Goal: Check status: Check status

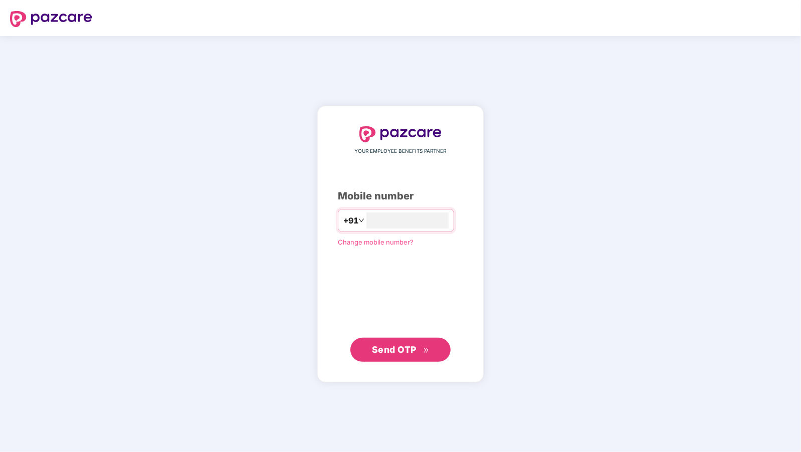
type input "**********"
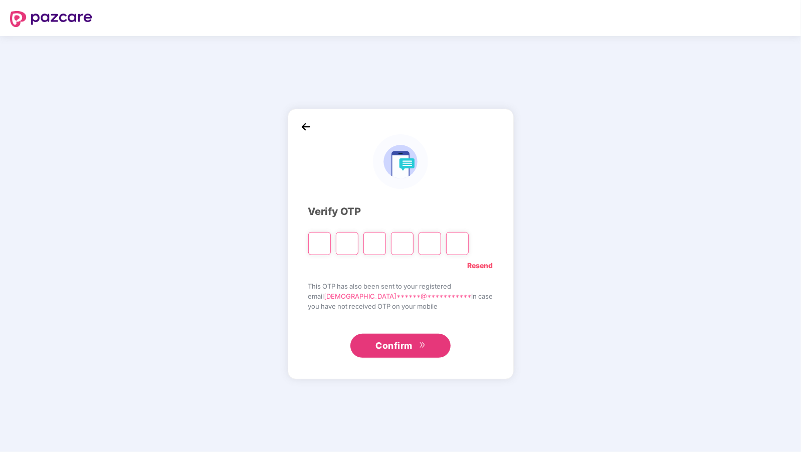
type input "*"
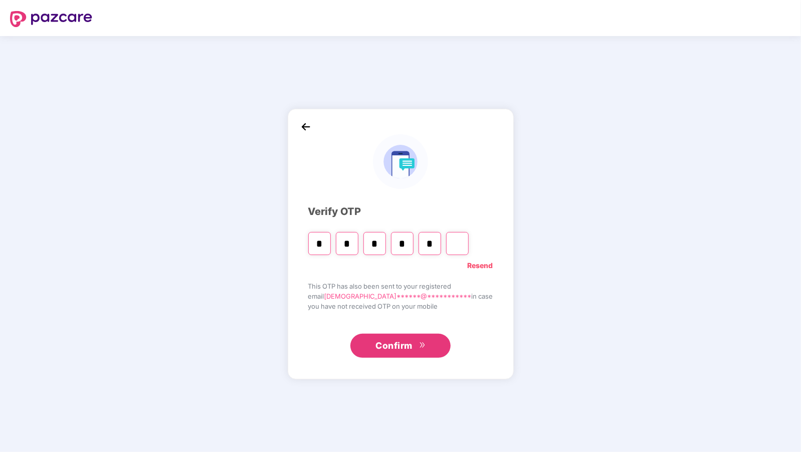
type input "*"
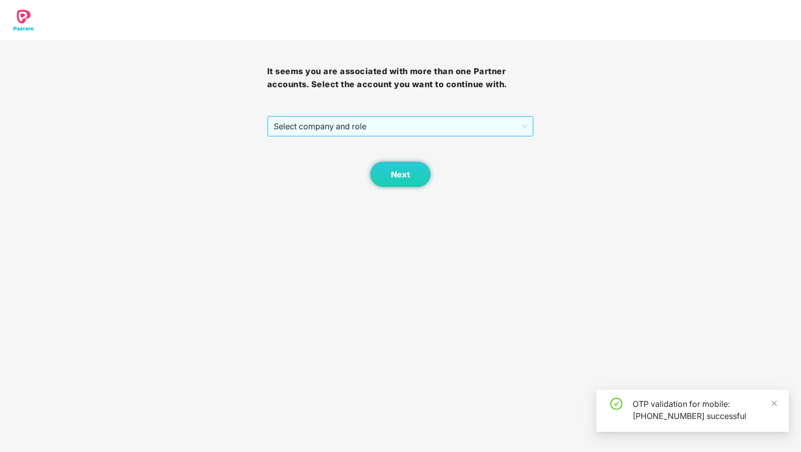
click at [299, 128] on span "Select company and role" at bounding box center [401, 126] width 254 height 19
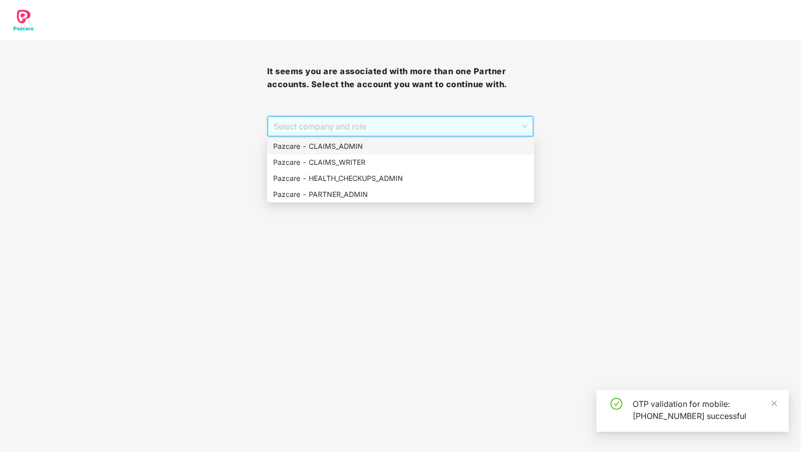
click at [304, 145] on div "Pazcare - CLAIMS_ADMIN" at bounding box center [400, 146] width 255 height 11
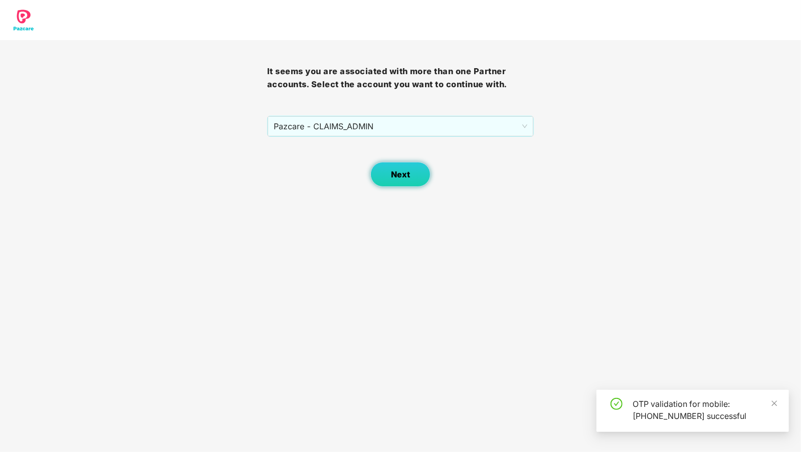
click at [380, 168] on button "Next" at bounding box center [401, 174] width 60 height 25
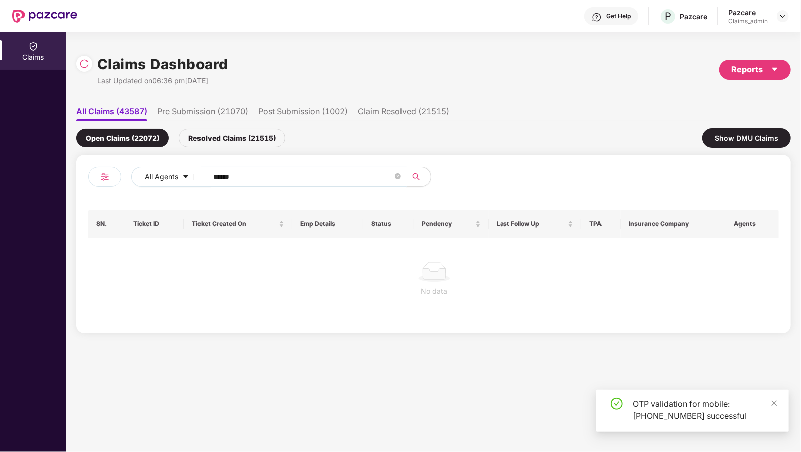
click at [233, 172] on input "******" at bounding box center [303, 177] width 180 height 15
paste input "text"
type input "******"
click at [237, 144] on div "Resolved Claims (21515)" at bounding box center [232, 138] width 106 height 19
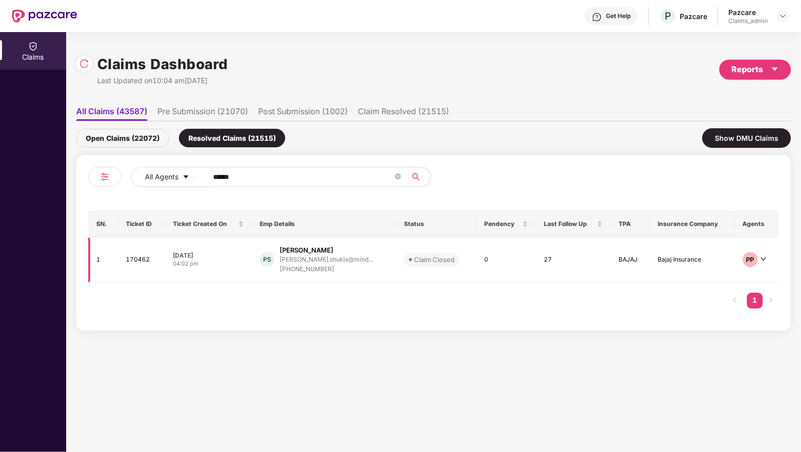
click at [282, 265] on div "PS Prathamesh Shukla prathamesh.shukla@mind... +917588243635" at bounding box center [324, 260] width 128 height 29
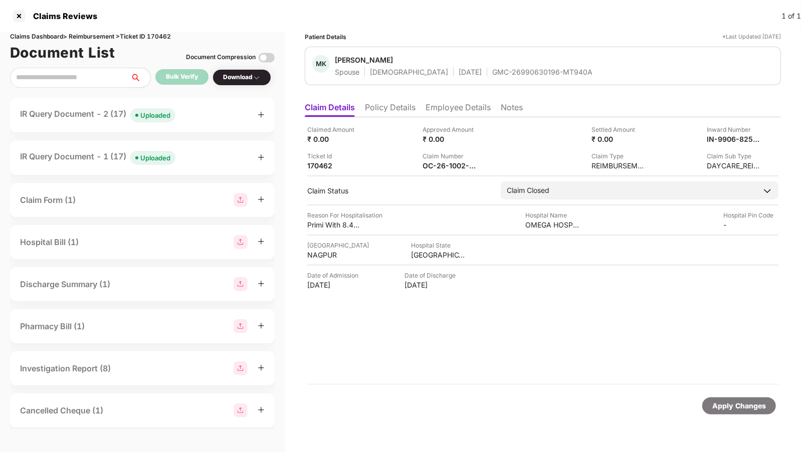
click at [163, 160] on div "Uploaded" at bounding box center [155, 158] width 30 height 10
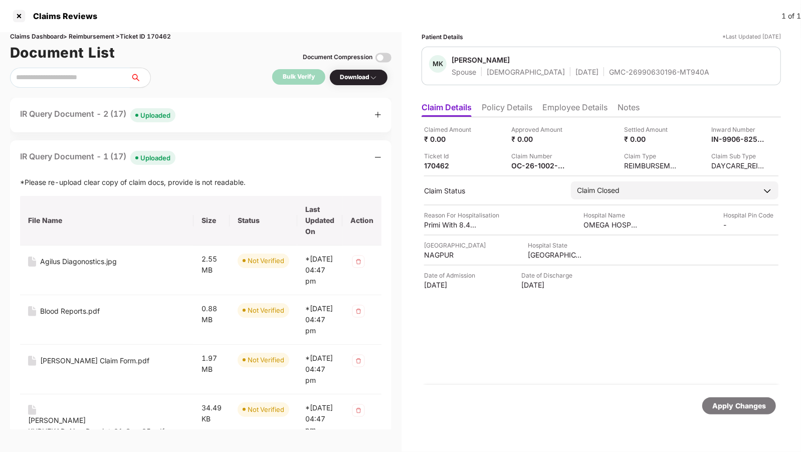
click at [163, 160] on div "Uploaded" at bounding box center [155, 158] width 30 height 10
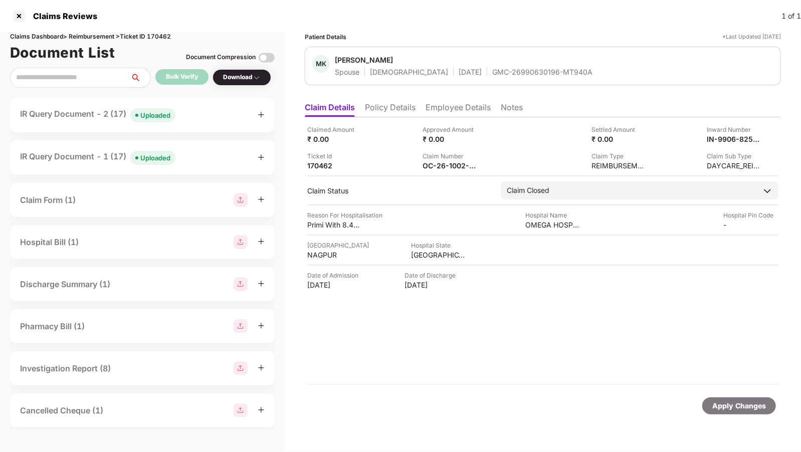
click at [163, 160] on div "Uploaded" at bounding box center [155, 158] width 30 height 10
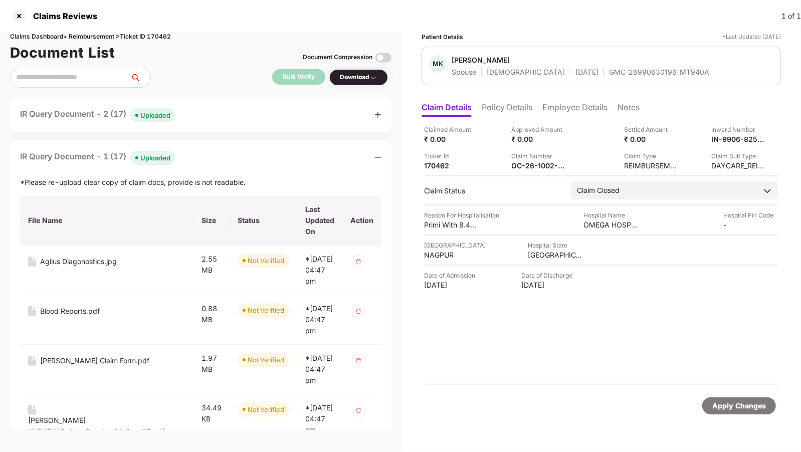
click at [167, 121] on span "Uploaded" at bounding box center [152, 115] width 45 height 14
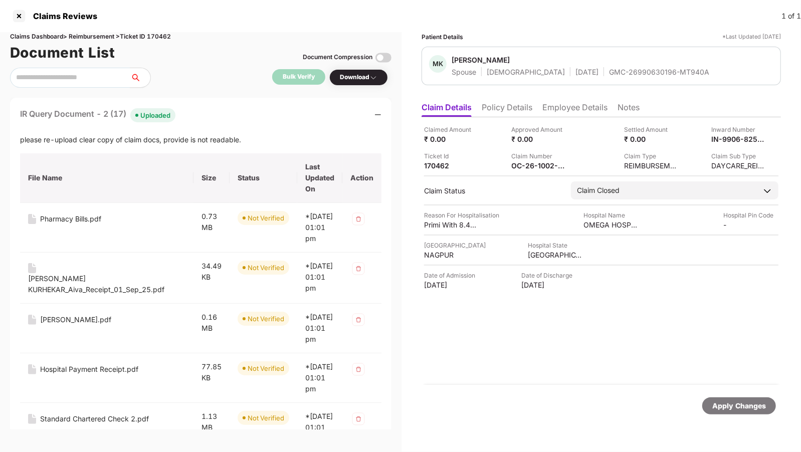
click at [167, 121] on span "Uploaded" at bounding box center [152, 115] width 45 height 14
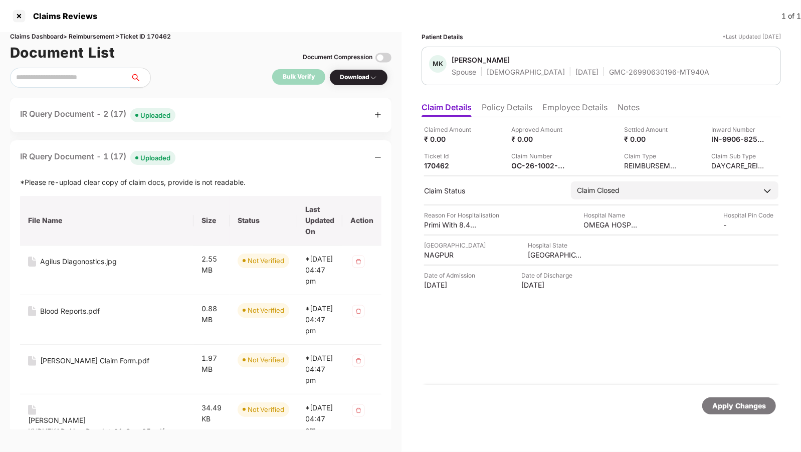
click at [152, 163] on span "Uploaded" at bounding box center [152, 158] width 45 height 14
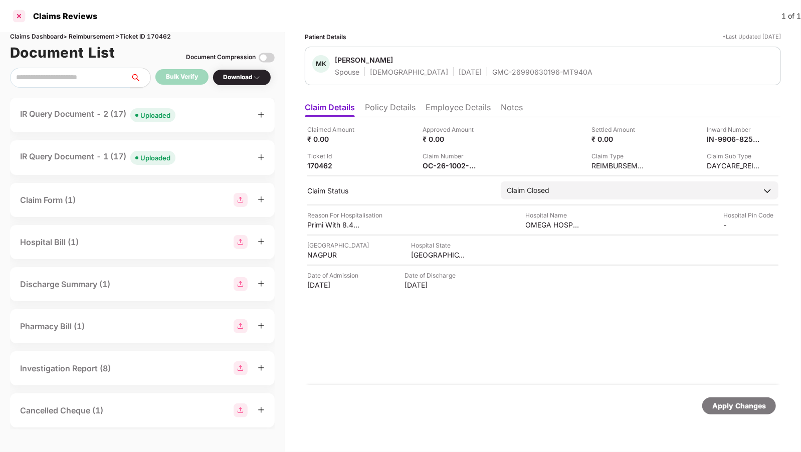
click at [20, 21] on div at bounding box center [19, 16] width 16 height 16
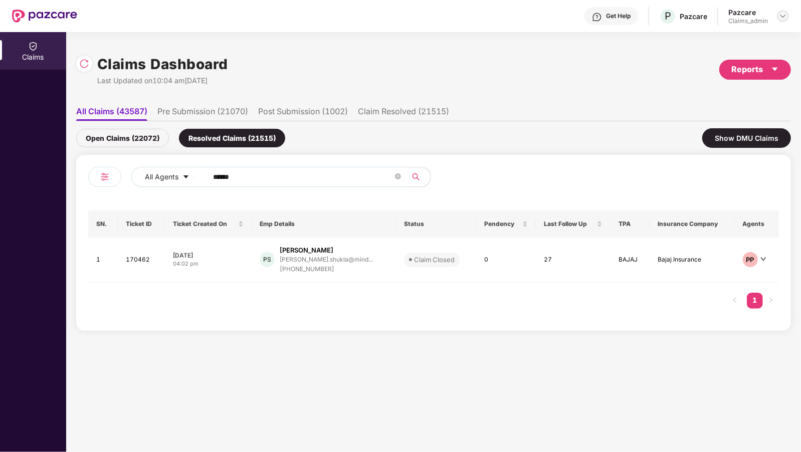
click at [782, 16] on img at bounding box center [783, 16] width 8 height 8
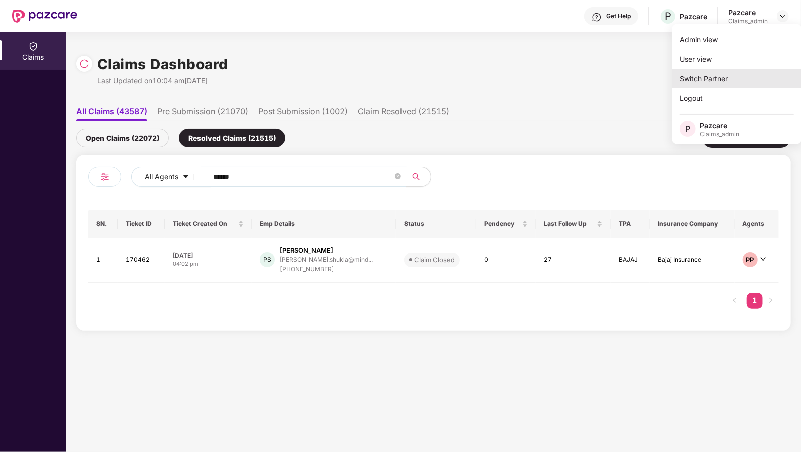
click at [721, 82] on div "Switch Partner" at bounding box center [737, 79] width 130 height 20
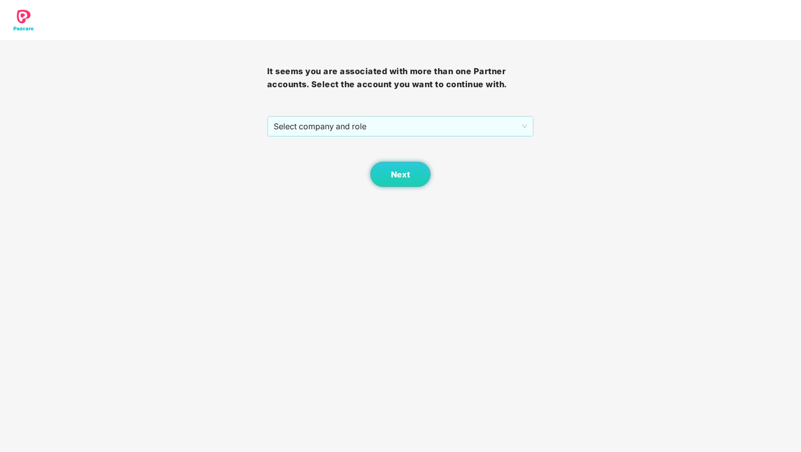
click at [342, 114] on div "It seems you are associated with more than one Partner accounts. Select the acc…" at bounding box center [400, 113] width 267 height 147
click at [335, 127] on span "Select company and role" at bounding box center [401, 126] width 254 height 19
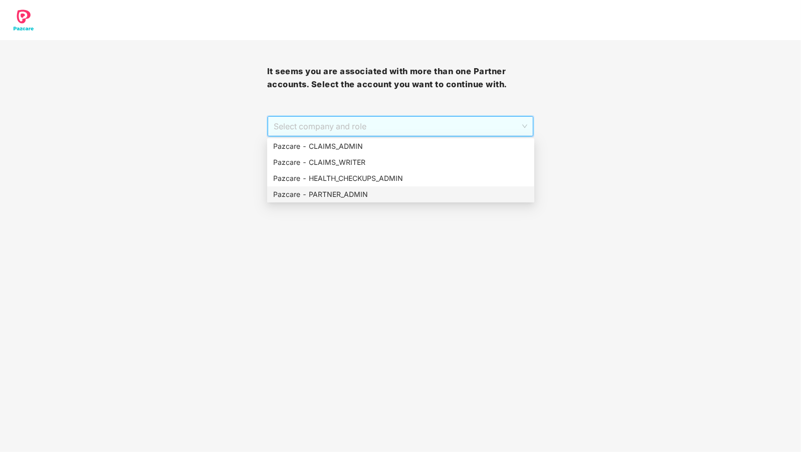
click at [322, 192] on div "Pazcare - PARTNER_ADMIN" at bounding box center [400, 194] width 255 height 11
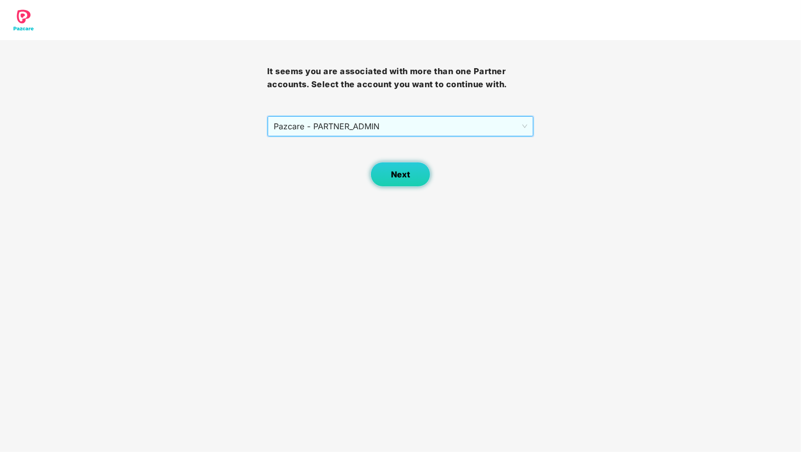
click at [373, 170] on button "Next" at bounding box center [401, 174] width 60 height 25
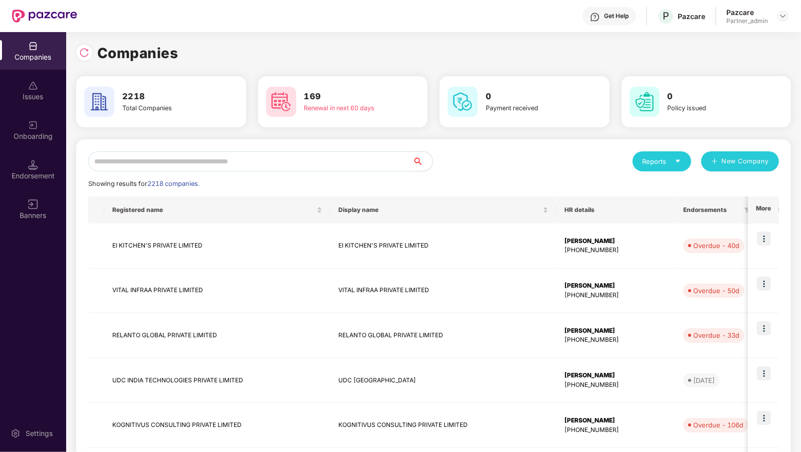
click at [233, 158] on input "text" at bounding box center [250, 161] width 324 height 20
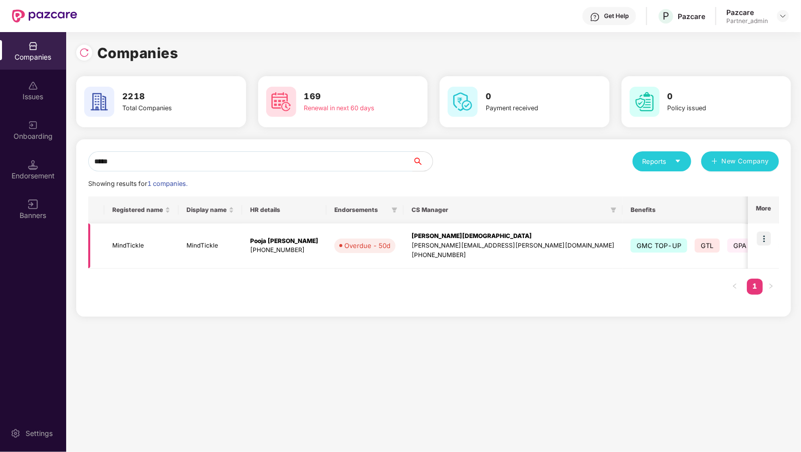
type input "*****"
click at [768, 241] on img at bounding box center [764, 239] width 14 height 14
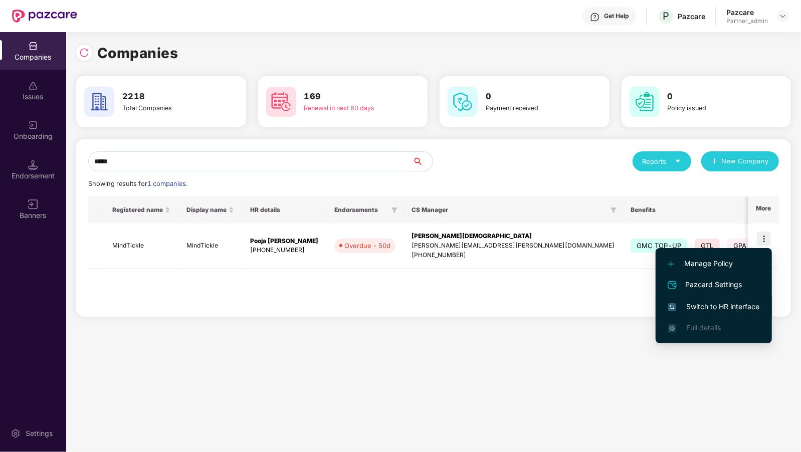
click at [720, 307] on span "Switch to HR interface" at bounding box center [714, 306] width 91 height 11
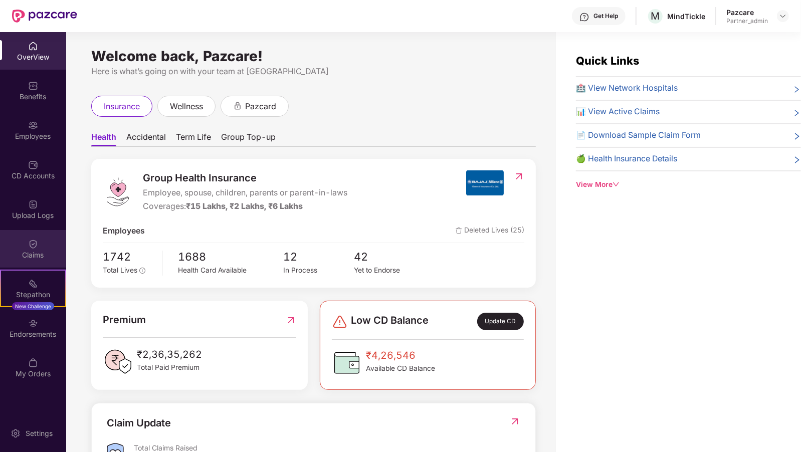
click at [26, 246] on div "Claims" at bounding box center [33, 249] width 66 height 38
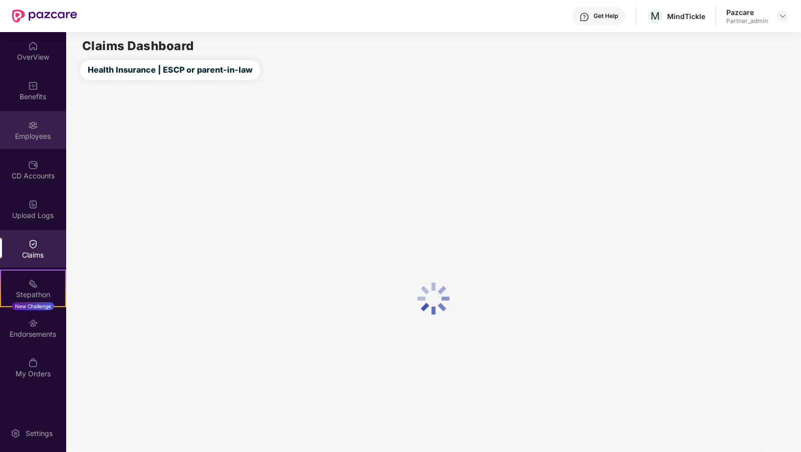
click at [23, 140] on div "Employees" at bounding box center [33, 136] width 66 height 10
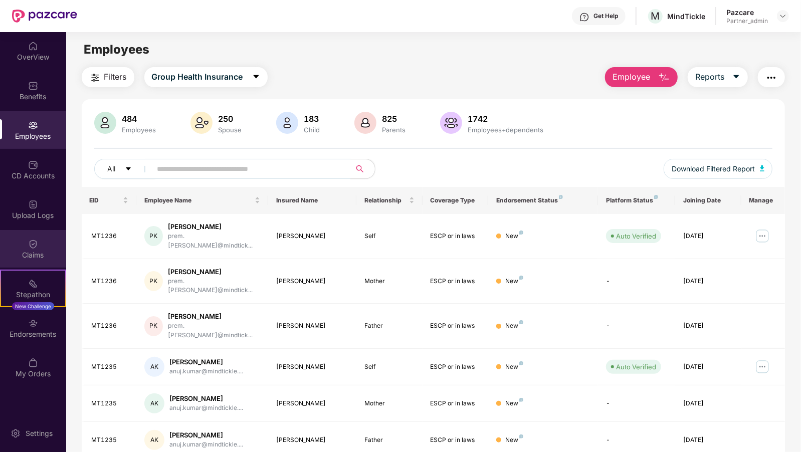
click at [38, 256] on div "Claims" at bounding box center [33, 255] width 66 height 10
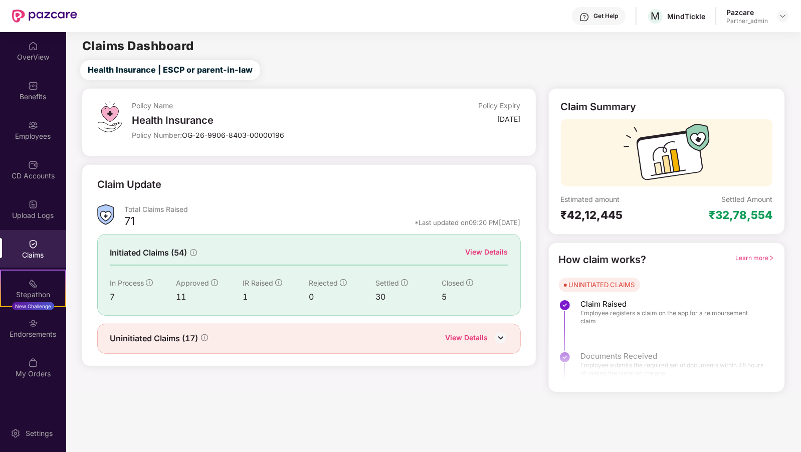
click at [489, 339] on div "View Details" at bounding box center [477, 339] width 63 height 13
click at [473, 251] on div "View Details" at bounding box center [487, 252] width 43 height 11
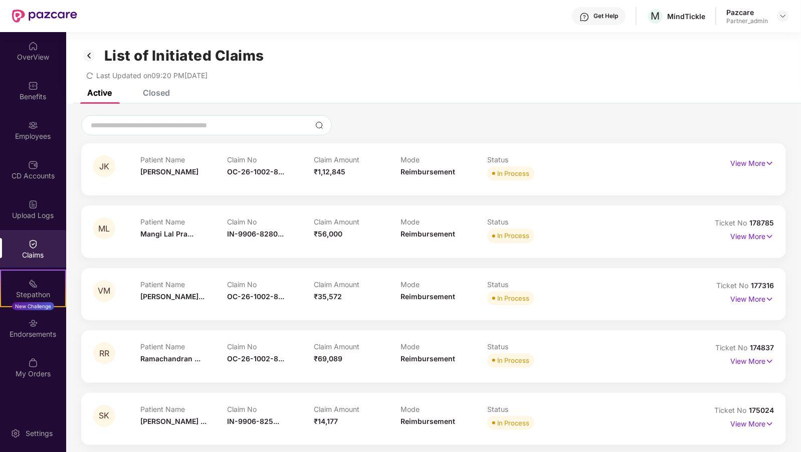
click at [159, 92] on div "Closed" at bounding box center [156, 93] width 27 height 10
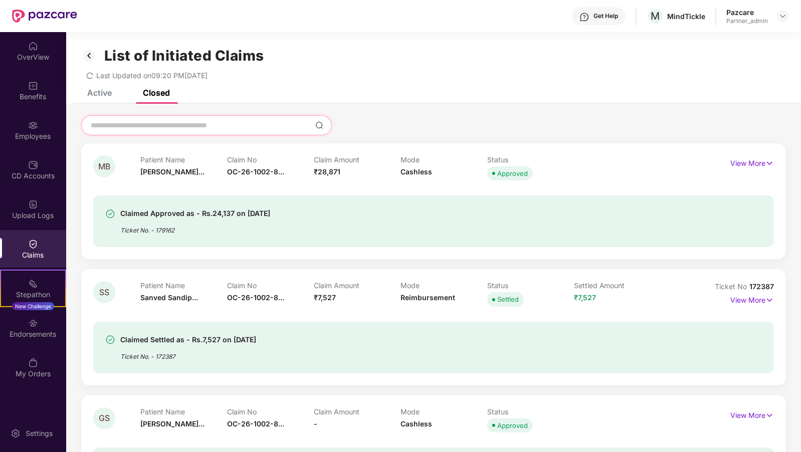
click at [140, 123] on input at bounding box center [201, 125] width 222 height 11
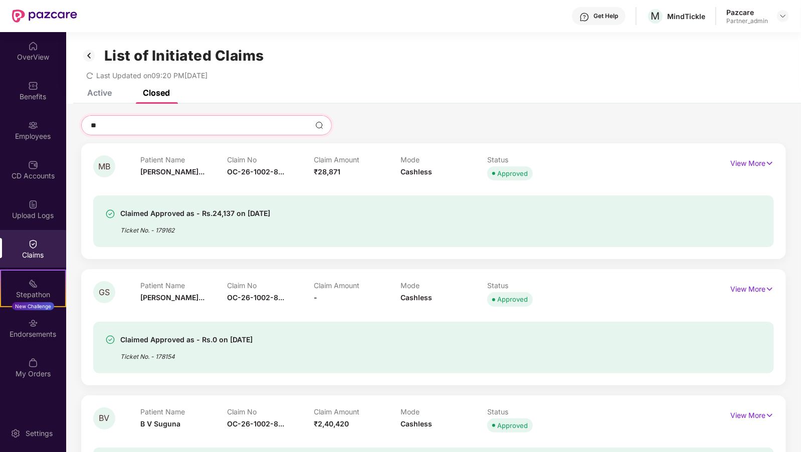
type input "*"
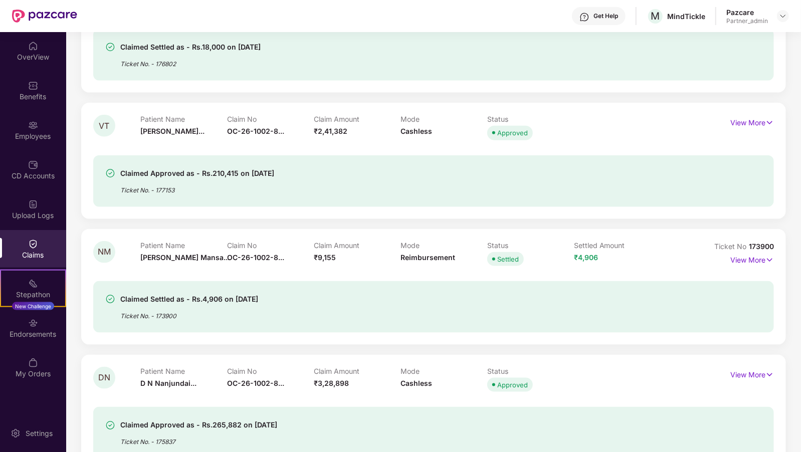
scroll to position [672, 0]
click at [21, 131] on div "Employees" at bounding box center [33, 136] width 66 height 10
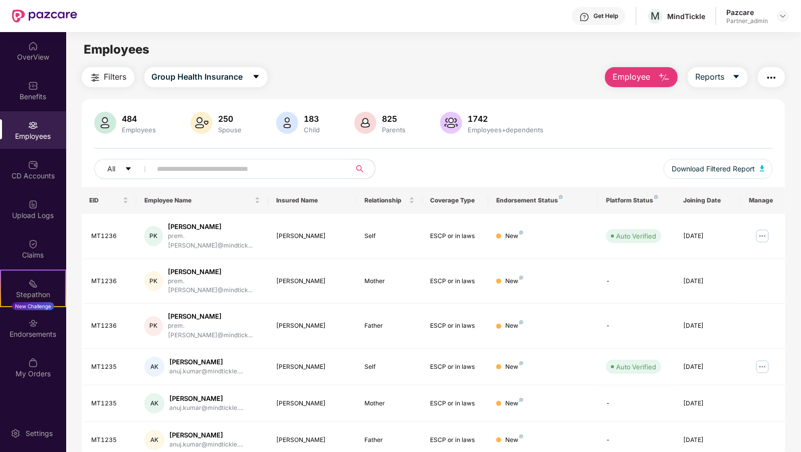
click at [174, 166] on input "text" at bounding box center [247, 168] width 180 height 15
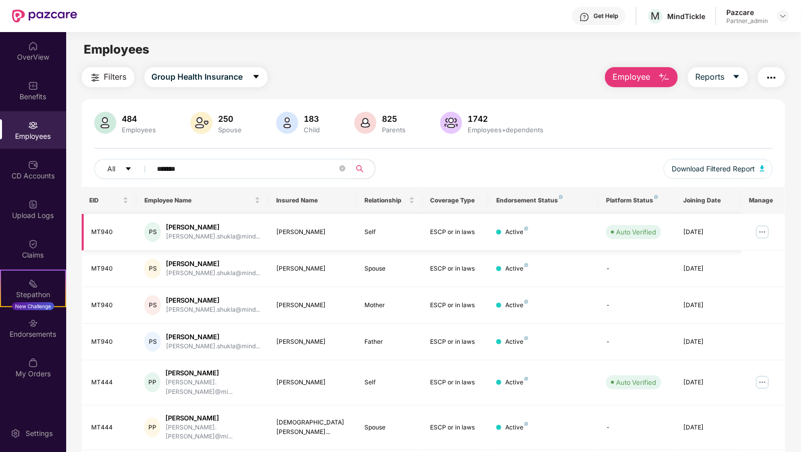
type input "*******"
click at [761, 232] on img at bounding box center [763, 232] width 16 height 16
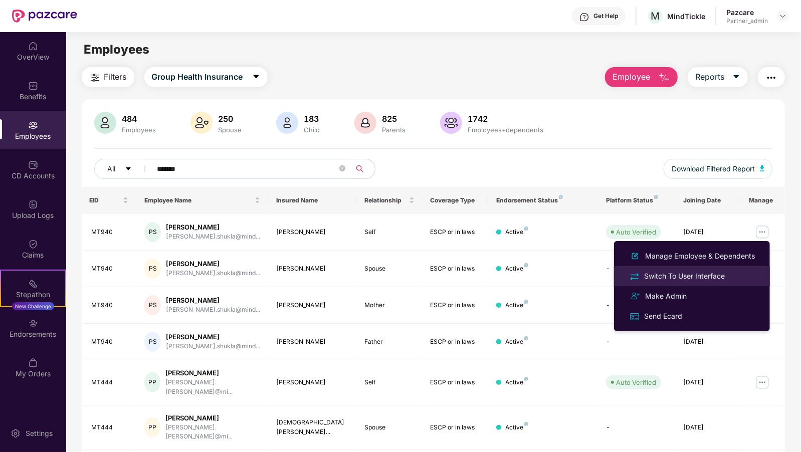
click at [695, 278] on div "Switch To User Interface" at bounding box center [684, 276] width 85 height 11
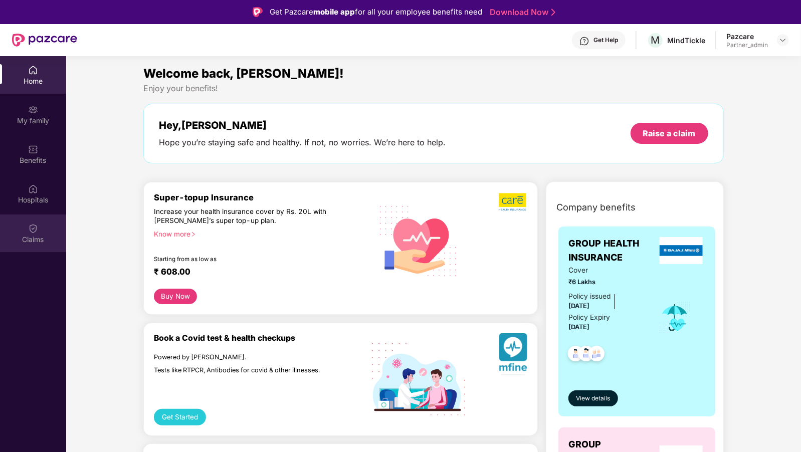
click at [4, 252] on div "Claims" at bounding box center [33, 234] width 66 height 38
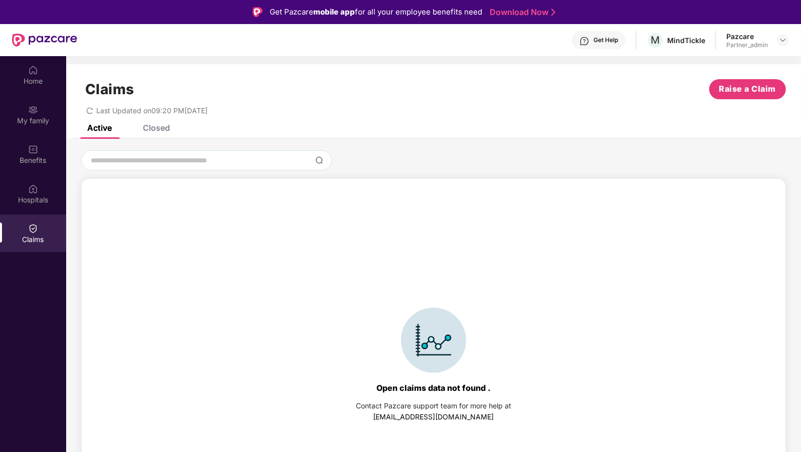
click at [143, 119] on div "Claims Raise a Claim Last Updated on 09:20 PM, 29 Sep 2025" at bounding box center [433, 94] width 735 height 61
click at [143, 125] on div "Closed" at bounding box center [156, 128] width 27 height 10
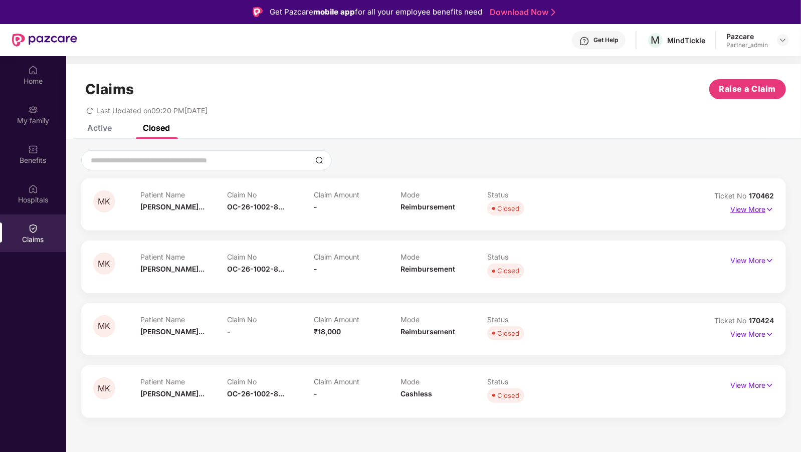
click at [740, 210] on p "View More" at bounding box center [753, 209] width 44 height 14
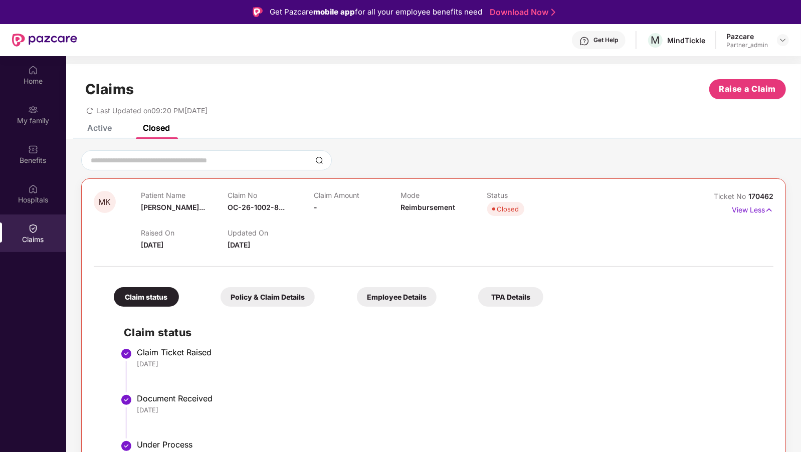
click at [384, 165] on div at bounding box center [433, 160] width 705 height 20
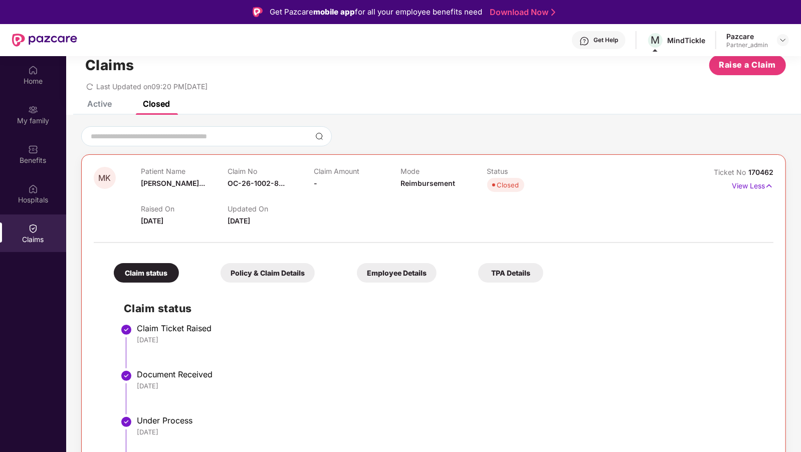
scroll to position [22, 0]
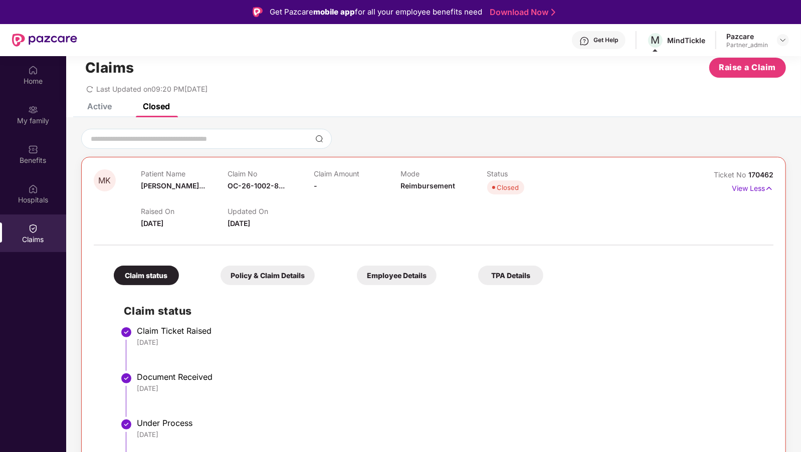
click at [357, 274] on div "Employee Details" at bounding box center [397, 276] width 80 height 20
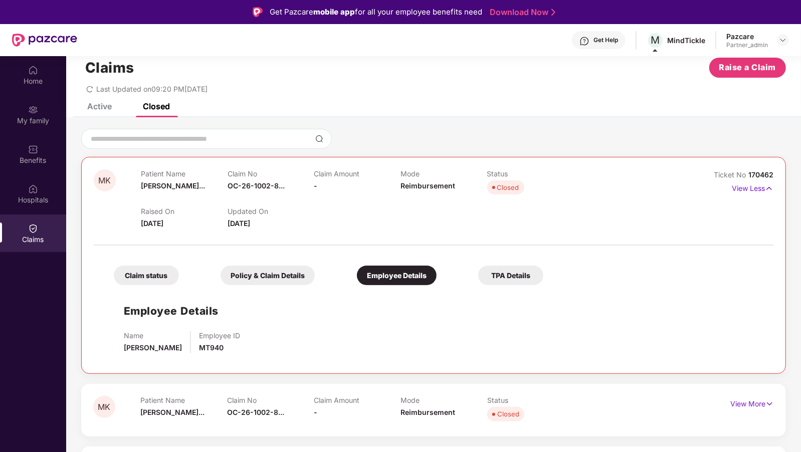
click at [245, 276] on div "Policy & Claim Details" at bounding box center [268, 276] width 94 height 20
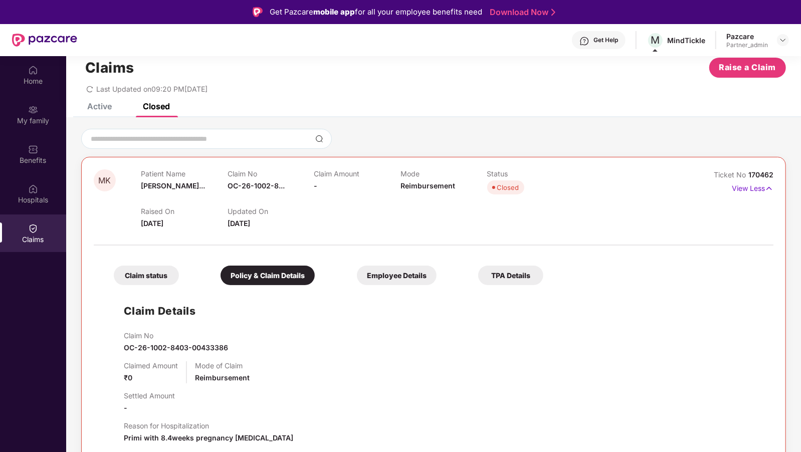
click at [154, 274] on div "Claim status" at bounding box center [146, 276] width 65 height 20
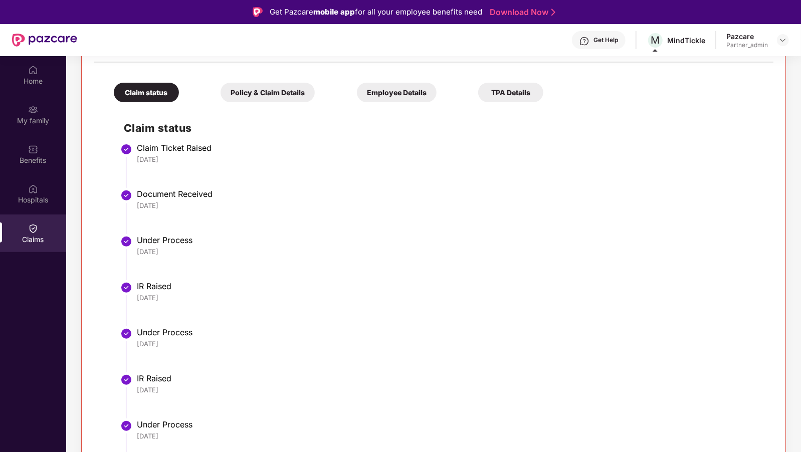
scroll to position [37, 0]
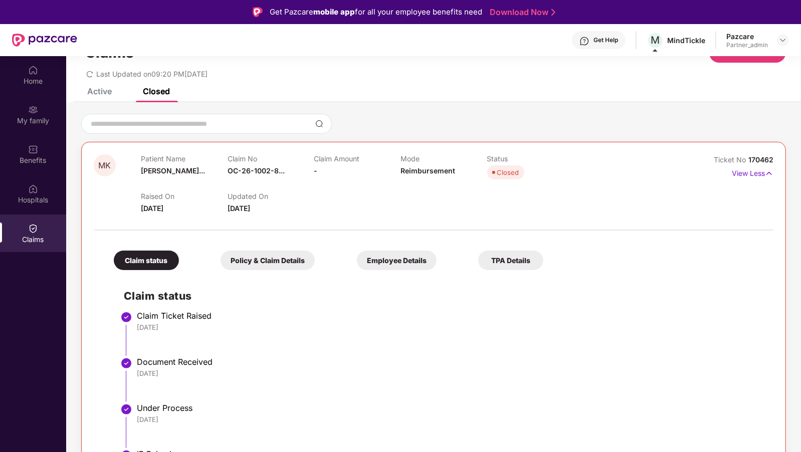
click at [246, 257] on div "Policy & Claim Details" at bounding box center [268, 261] width 94 height 20
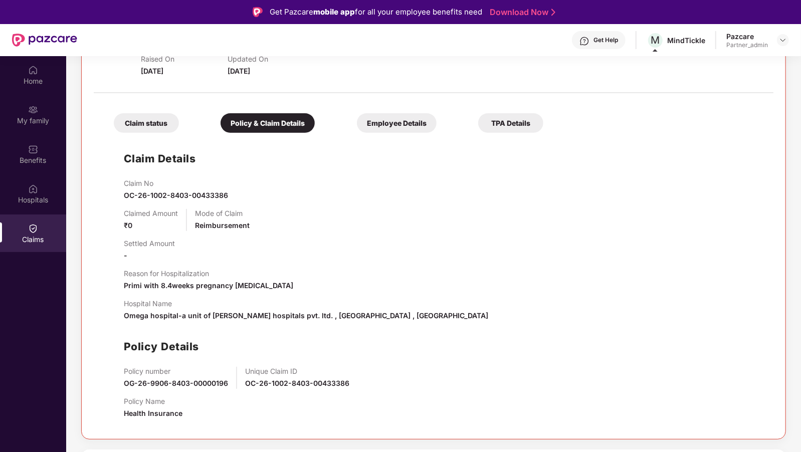
scroll to position [173, 0]
click at [357, 123] on div "Employee Details" at bounding box center [397, 124] width 80 height 20
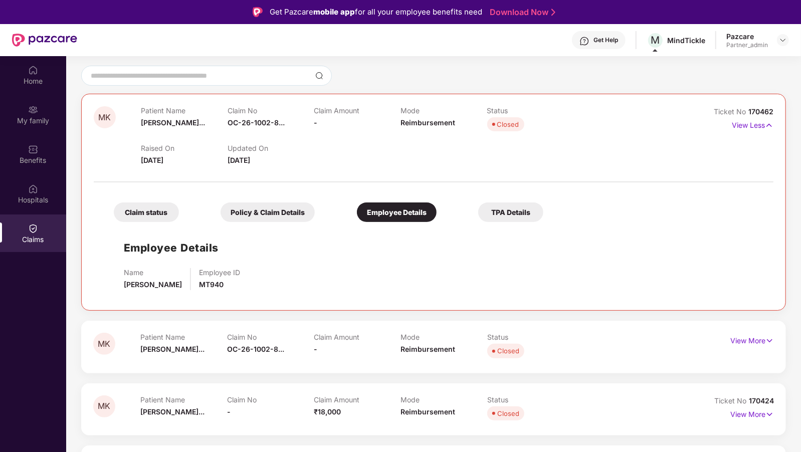
scroll to position [83, 0]
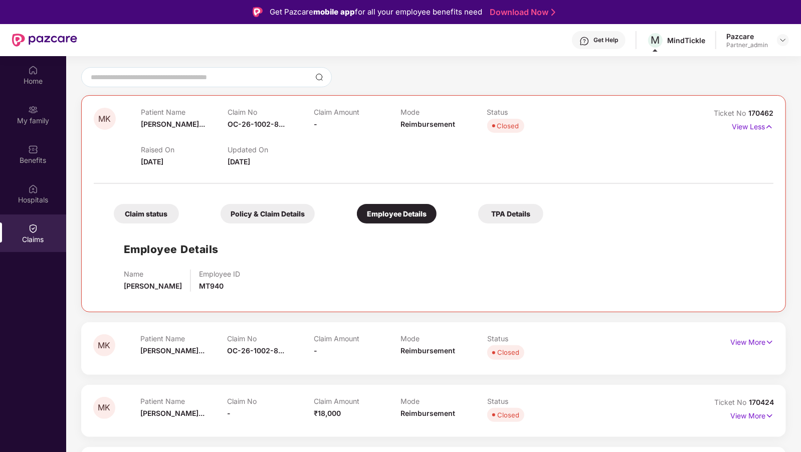
click at [478, 214] on div "TPA Details" at bounding box center [510, 214] width 65 height 20
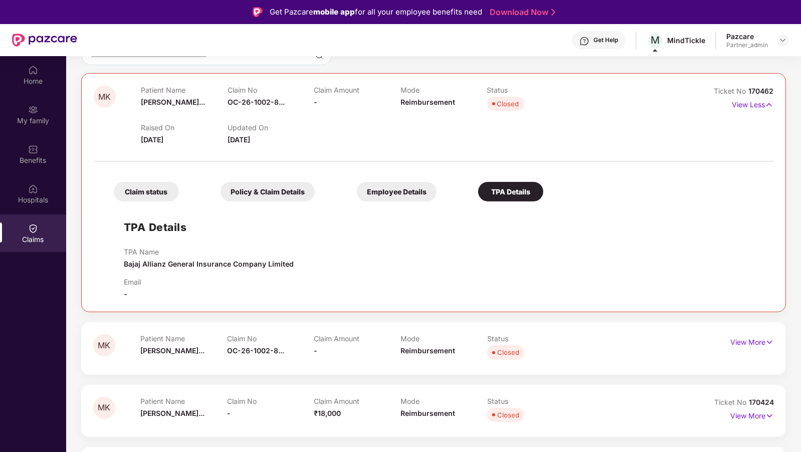
click at [357, 196] on div "Employee Details" at bounding box center [397, 192] width 80 height 20
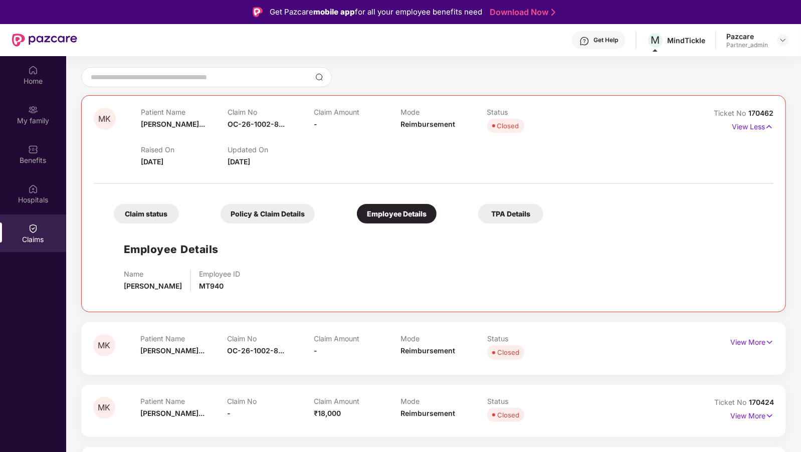
click at [251, 196] on div "Claim status Policy & Claim Details Employee Details TPA Details" at bounding box center [324, 209] width 440 height 30
click at [244, 212] on div "Policy & Claim Details" at bounding box center [268, 214] width 94 height 20
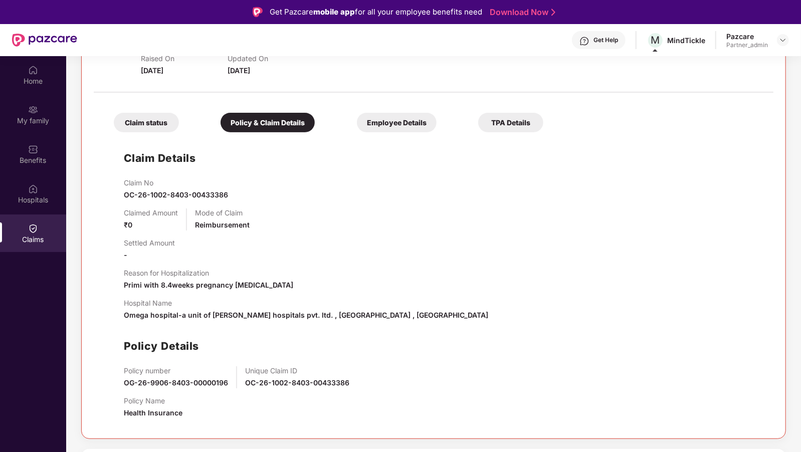
scroll to position [158, 0]
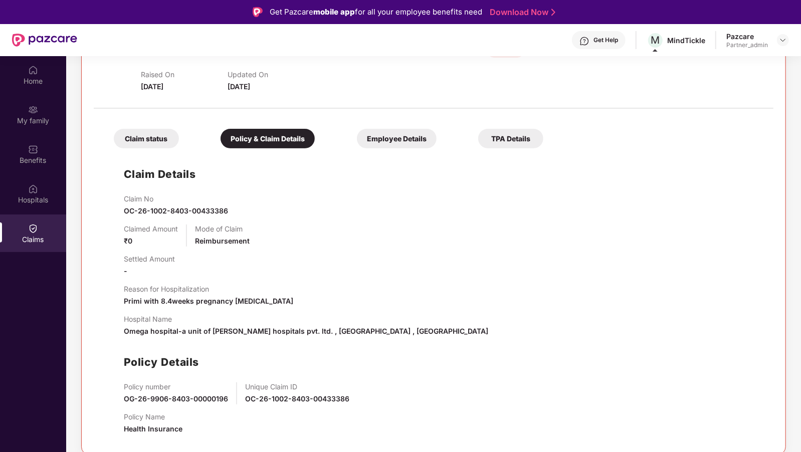
click at [129, 132] on div "Claim status" at bounding box center [146, 139] width 65 height 20
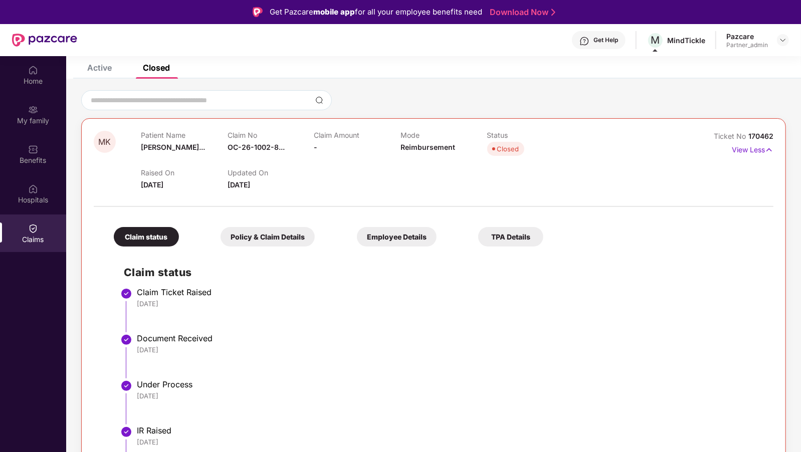
scroll to position [0, 0]
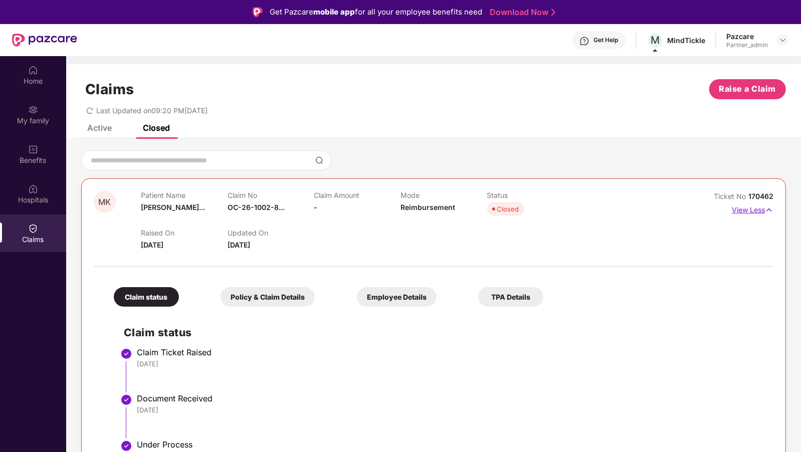
click at [737, 209] on p "View Less" at bounding box center [753, 209] width 42 height 14
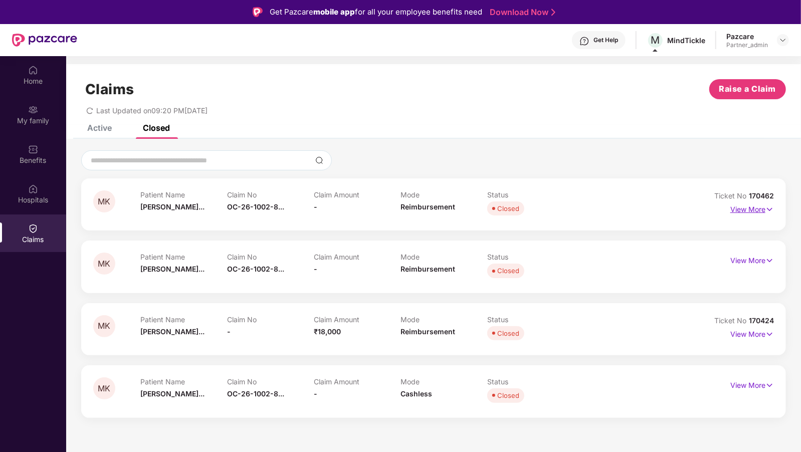
click at [736, 206] on p "View More" at bounding box center [753, 209] width 44 height 14
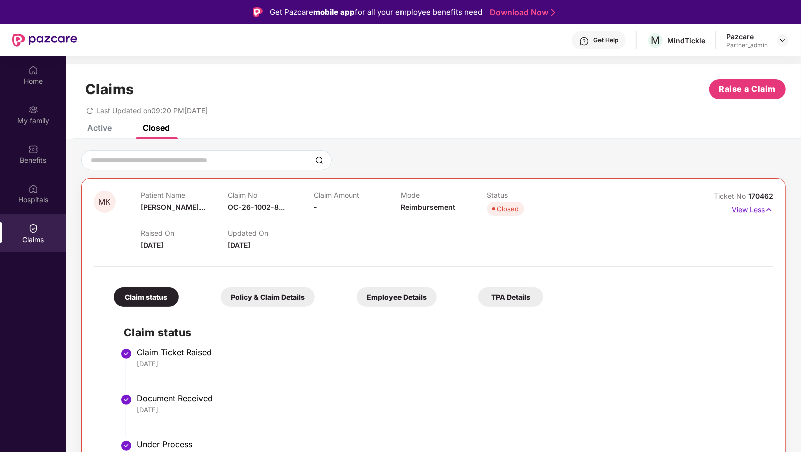
click at [748, 208] on p "View Less" at bounding box center [753, 209] width 42 height 14
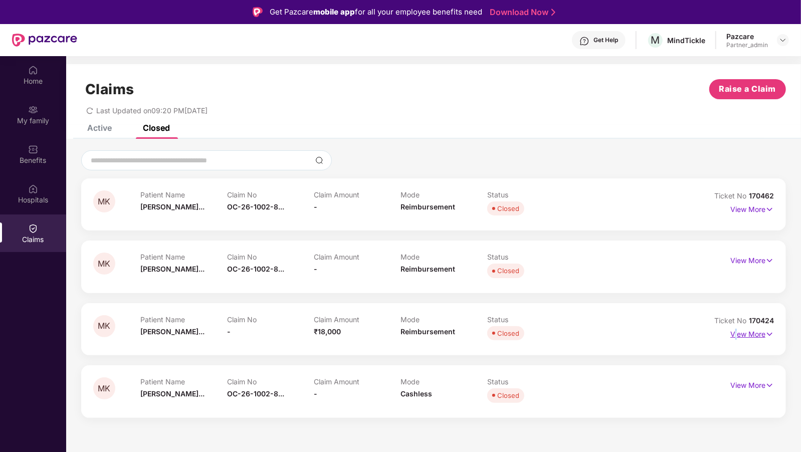
click at [736, 333] on p "View More" at bounding box center [753, 333] width 44 height 14
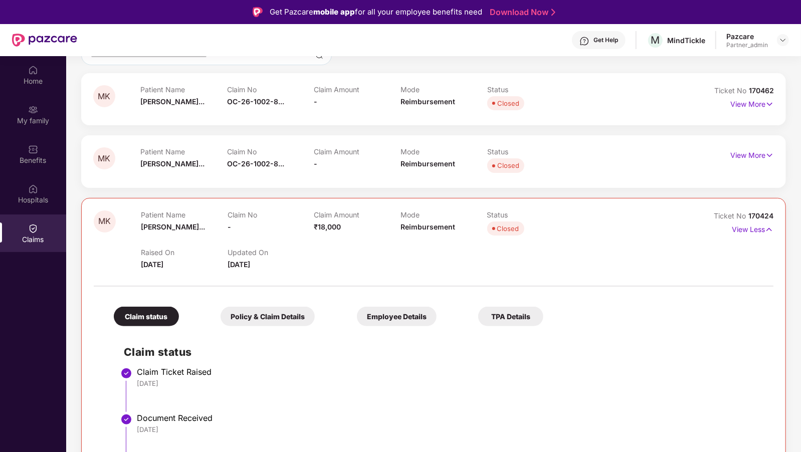
scroll to position [168, 0]
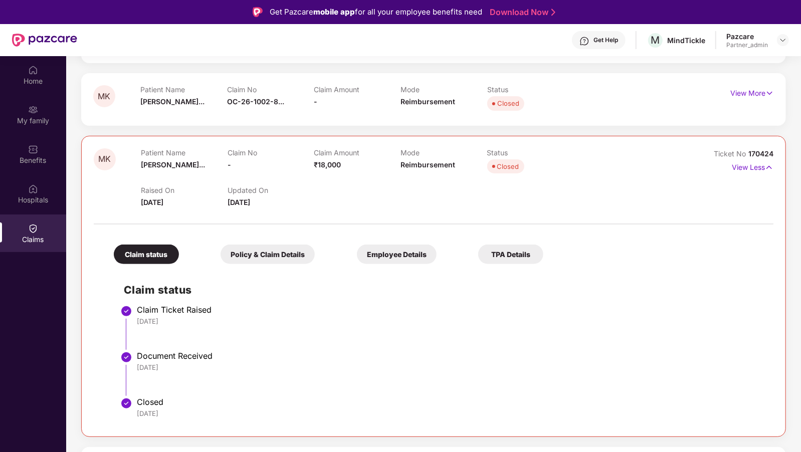
click at [221, 252] on div "Policy & Claim Details" at bounding box center [268, 255] width 94 height 20
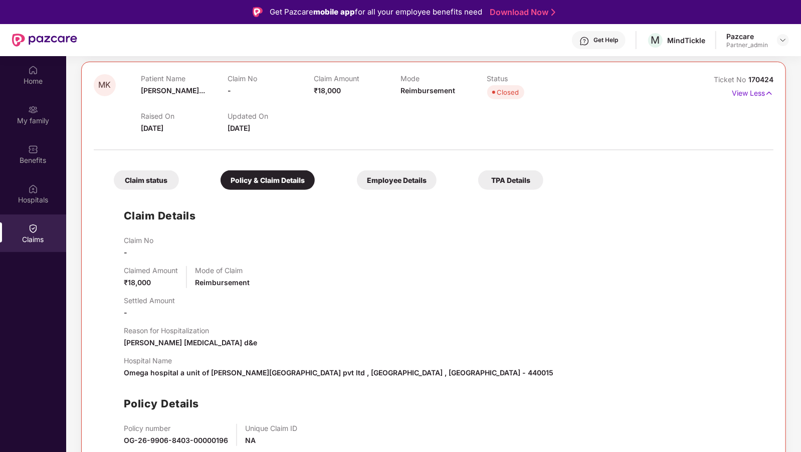
scroll to position [243, 0]
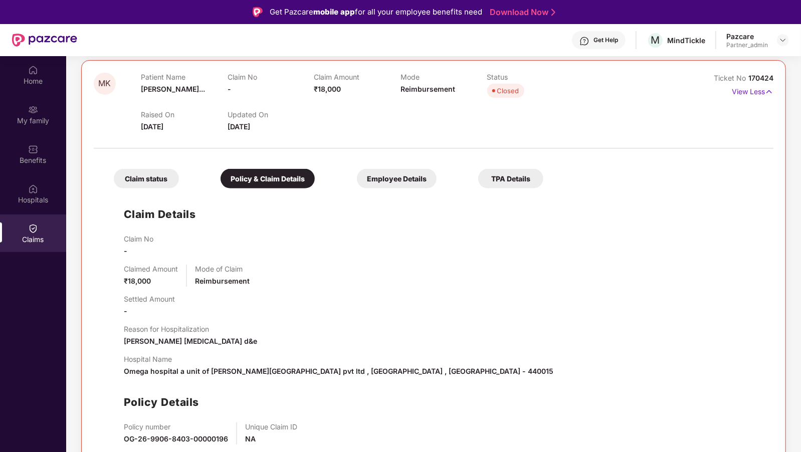
click at [319, 165] on div "Claim status Policy & Claim Details Employee Details TPA Details" at bounding box center [324, 174] width 440 height 30
click at [357, 178] on div "Employee Details" at bounding box center [397, 179] width 80 height 20
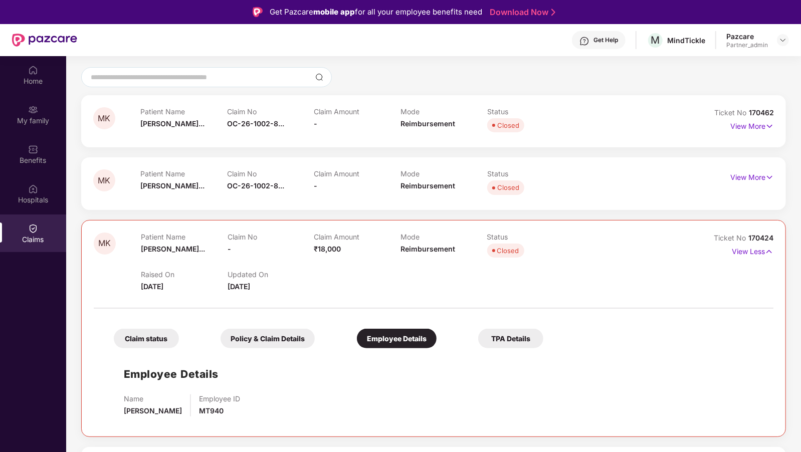
scroll to position [83, 0]
click at [742, 251] on p "View Less" at bounding box center [753, 251] width 42 height 14
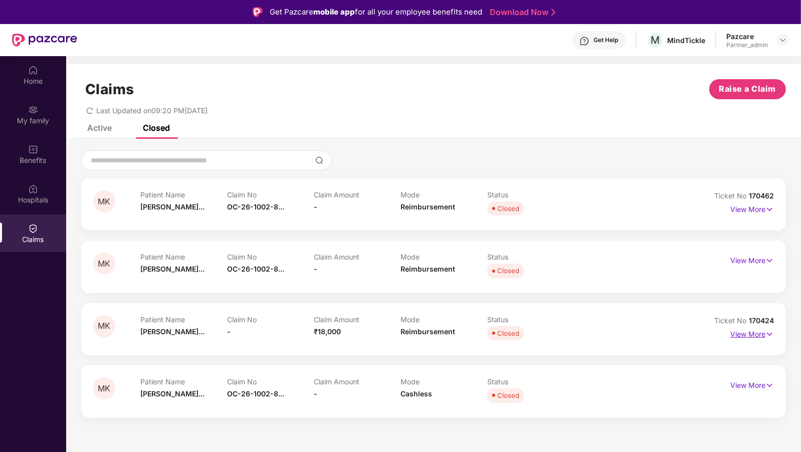
scroll to position [0, 0]
